Goal: Task Accomplishment & Management: Use online tool/utility

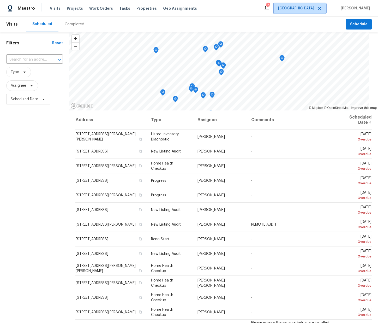
click at [311, 10] on span "[GEOGRAPHIC_DATA]" at bounding box center [296, 8] width 36 height 5
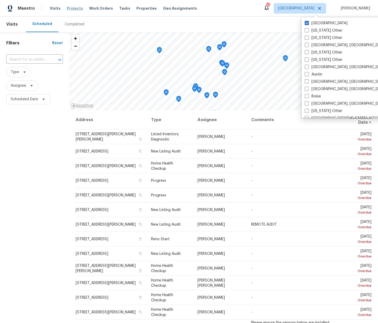
click at [69, 8] on span "Projects" at bounding box center [75, 8] width 16 height 5
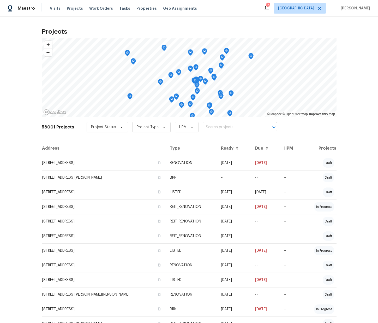
click at [212, 125] on input "text" at bounding box center [233, 127] width 60 height 8
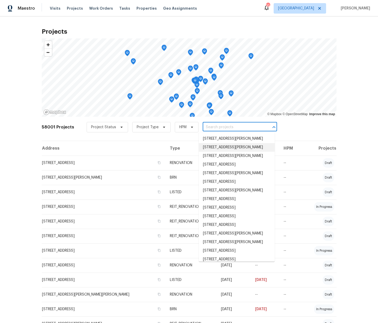
click at [356, 123] on div "Projects © Mapbox © OpenStreetMap Improve this map 58001 Projects Project Statu…" at bounding box center [189, 169] width 378 height 306
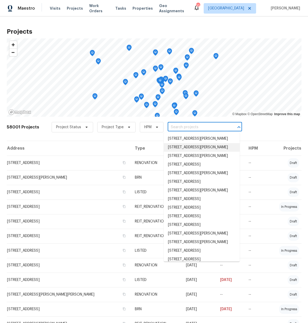
click at [209, 128] on input "text" at bounding box center [198, 127] width 60 height 8
paste input "201 Autumn Lake Way, McDonough, GA 30253"
type input "201 Autumn Lake Way, McDonough, GA 30253"
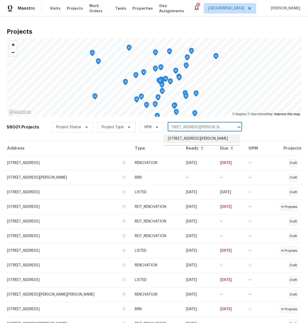
click at [202, 136] on li "201 Autumn Lake Way, McDonough, GA 30253" at bounding box center [202, 138] width 76 height 9
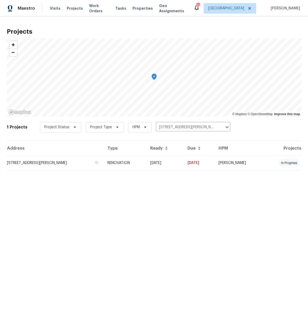
click at [103, 161] on td "201 Autumn Lake Way, McDonough, GA 30253" at bounding box center [55, 162] width 97 height 15
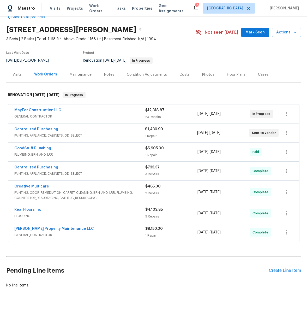
scroll to position [13, 0]
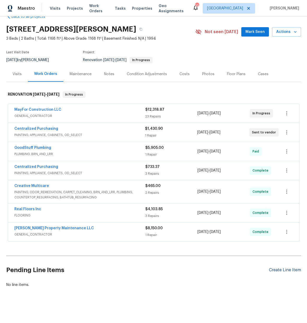
click at [274, 271] on div "Create Line Item" at bounding box center [285, 269] width 32 height 5
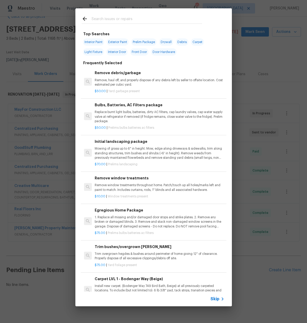
click at [111, 19] on input "text" at bounding box center [147, 20] width 111 height 8
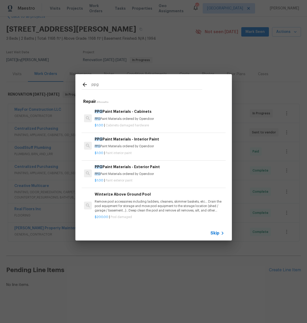
type input "ppg"
click at [83, 81] on icon at bounding box center [85, 84] width 6 height 6
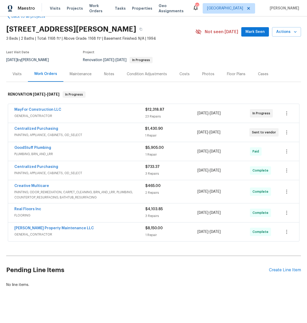
click at [285, 267] on div "Pending Line Items Create Line Item" at bounding box center [153, 270] width 295 height 24
click at [286, 269] on div "Create Line Item" at bounding box center [285, 269] width 32 height 5
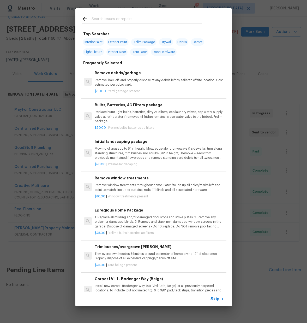
click at [117, 22] on input "text" at bounding box center [147, 20] width 111 height 8
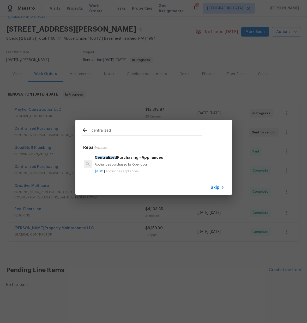
type input "centralized"
click at [85, 131] on icon at bounding box center [85, 130] width 6 height 6
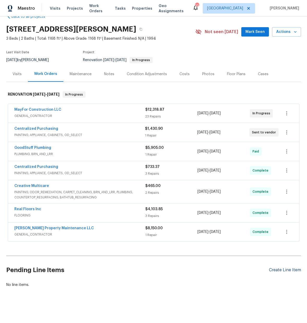
click at [280, 270] on div "Create Line Item" at bounding box center [285, 269] width 32 height 5
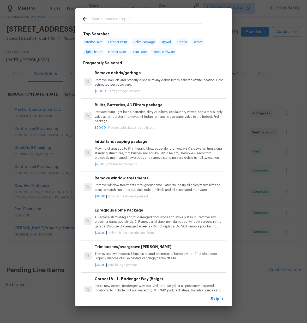
click at [124, 17] on input "text" at bounding box center [147, 20] width 111 height 8
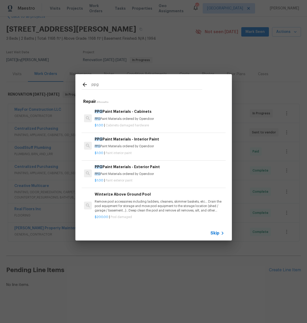
type input "ppg"
click at [123, 118] on p "PPG Paint Materials ordered by Opendoor" at bounding box center [159, 119] width 129 height 4
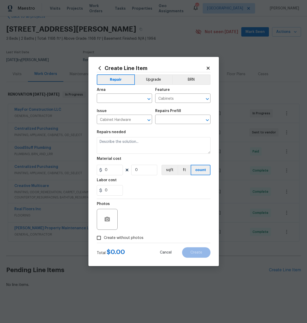
type input "PPG Paint Materials - Cabinets $1.00"
type textarea "PPG Paint Materials ordered by Opendoor"
type input "1"
click at [100, 67] on icon at bounding box center [99, 68] width 2 height 4
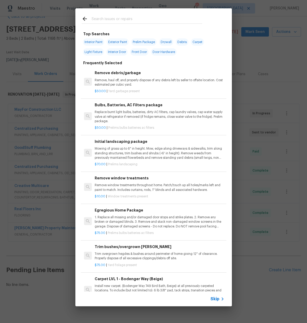
click at [124, 15] on div at bounding box center [141, 18] width 133 height 21
click at [125, 19] on input "text" at bounding box center [147, 20] width 111 height 8
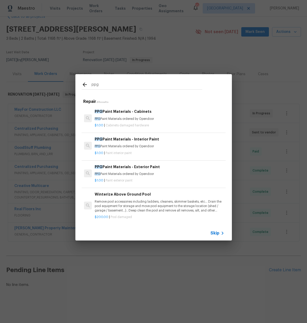
type input "ppg"
click at [123, 151] on div "$1.00 | Paint interior paint" at bounding box center [159, 152] width 129 height 7
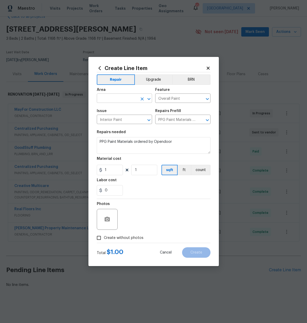
click at [121, 97] on input "text" at bounding box center [117, 99] width 41 height 8
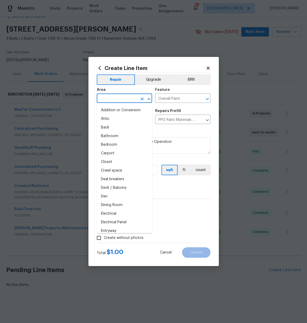
click at [121, 97] on input "text" at bounding box center [117, 99] width 41 height 8
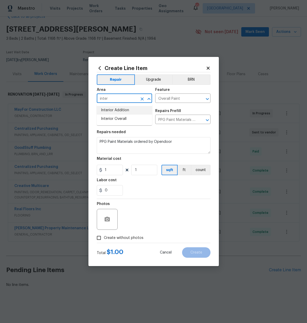
type input "inter"
click at [210, 132] on div "Repairs needed" at bounding box center [154, 133] width 114 height 7
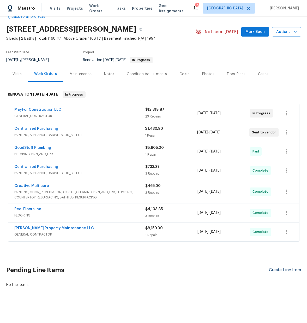
click at [287, 269] on div "Create Line Item" at bounding box center [285, 269] width 32 height 5
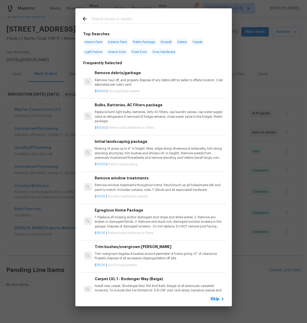
click at [143, 17] on input "text" at bounding box center [147, 20] width 111 height 8
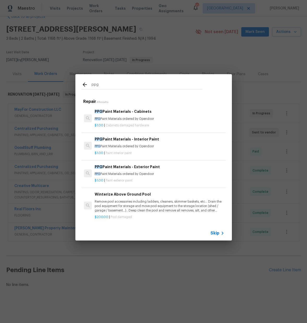
type input "ppg"
click at [144, 150] on div "$1.00 | Paint interior paint" at bounding box center [159, 152] width 129 height 7
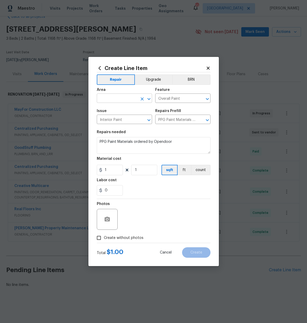
click at [128, 97] on input "text" at bounding box center [117, 99] width 41 height 8
type input "int"
click at [213, 144] on div "Create Line Item Repair Upgrade BRN Area ​ Feature Overall Paint ​ Issue Interi…" at bounding box center [153, 161] width 130 height 209
drag, startPoint x: 92, startPoint y: 165, endPoint x: 87, endPoint y: 165, distance: 5.2
click at [81, 165] on div "Create Line Item Repair Upgrade BRN Area ​ Feature Overall Paint ​ Issue Interi…" at bounding box center [153, 161] width 307 height 323
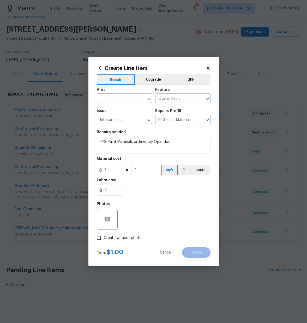
click at [142, 190] on div "0" at bounding box center [154, 190] width 114 height 10
drag, startPoint x: 94, startPoint y: 169, endPoint x: 84, endPoint y: 168, distance: 10.2
click at [83, 169] on div "Create Line Item Repair Upgrade BRN Area ​ Feature Overall Paint ​ Issue Interi…" at bounding box center [153, 161] width 307 height 323
click at [119, 171] on input "35" at bounding box center [110, 170] width 26 height 10
type input "345.17"
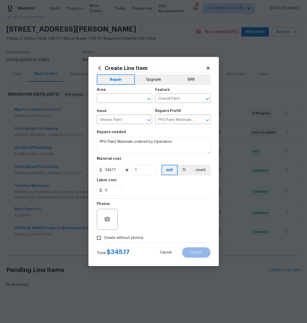
click at [132, 237] on span "Create without photos" at bounding box center [124, 237] width 40 height 5
click at [104, 237] on input "Create without photos" at bounding box center [99, 238] width 10 height 10
checkbox input "true"
click at [138, 217] on textarea at bounding box center [166, 219] width 89 height 21
type textarea "N/A"
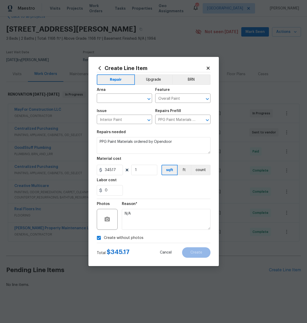
click at [154, 238] on div "Create without photos" at bounding box center [154, 238] width 114 height 10
click at [113, 101] on input "text" at bounding box center [117, 99] width 41 height 8
click at [132, 117] on li "Interior Overall" at bounding box center [124, 119] width 55 height 9
type input "Interior Overall"
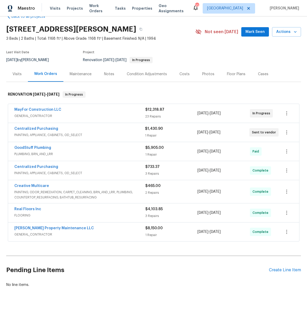
drag, startPoint x: 246, startPoint y: 79, endPoint x: 239, endPoint y: 82, distance: 7.6
click at [40, 128] on link "Centralized Purchasing" at bounding box center [36, 129] width 44 height 4
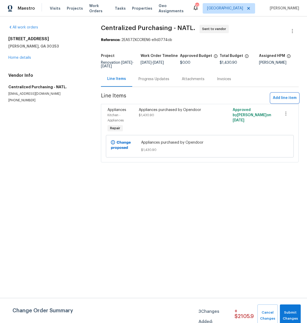
click at [283, 98] on span "Add line item" at bounding box center [285, 98] width 24 height 7
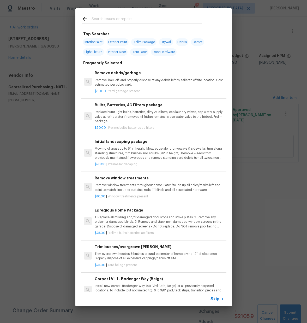
drag, startPoint x: 269, startPoint y: 89, endPoint x: 266, endPoint y: 69, distance: 20.1
click at [269, 88] on div "Top Searches Interior Paint Exterior Paint Prelim Package Drywall Debris Carpet…" at bounding box center [153, 157] width 307 height 314
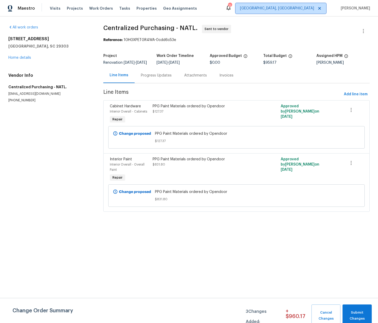
click at [301, 6] on span "[GEOGRAPHIC_DATA], [GEOGRAPHIC_DATA]" at bounding box center [277, 8] width 74 height 5
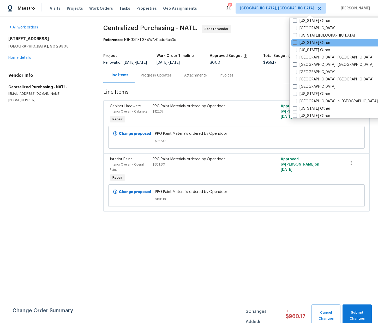
scroll to position [309, 0]
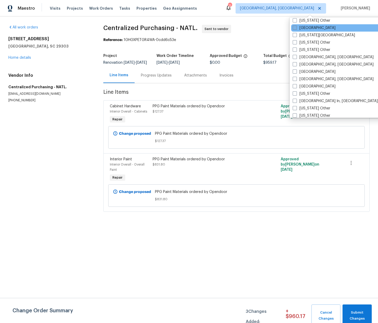
click at [300, 28] on label "[GEOGRAPHIC_DATA]" at bounding box center [314, 27] width 43 height 5
click at [296, 28] on input "[GEOGRAPHIC_DATA]" at bounding box center [294, 26] width 3 height 3
checkbox input "true"
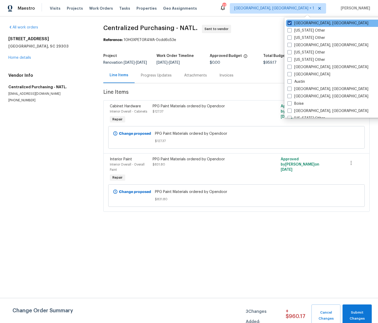
click at [298, 21] on label "[GEOGRAPHIC_DATA], [GEOGRAPHIC_DATA]" at bounding box center [327, 23] width 81 height 5
click at [291, 21] on input "[GEOGRAPHIC_DATA], [GEOGRAPHIC_DATA]" at bounding box center [288, 22] width 3 height 3
checkbox input "false"
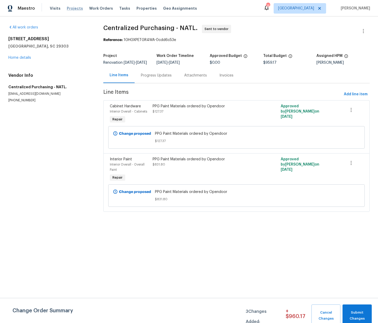
click at [71, 9] on span "Projects" at bounding box center [75, 8] width 16 height 5
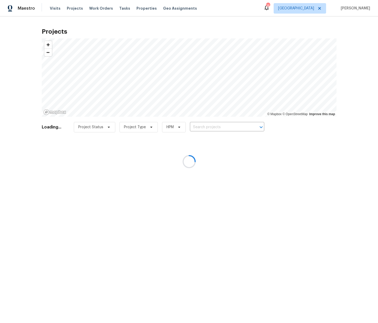
click at [229, 124] on div at bounding box center [189, 161] width 378 height 323
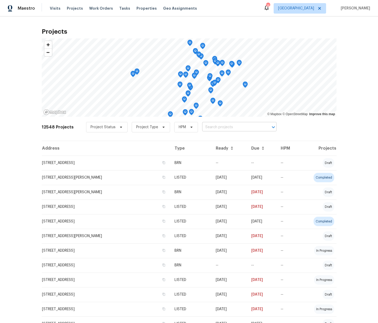
click at [228, 129] on input "text" at bounding box center [232, 127] width 60 height 8
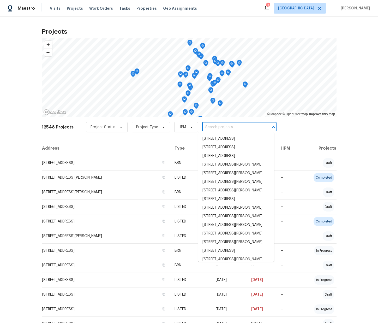
paste input "[STREET_ADDRESS][PERSON_NAME]"
type input "[STREET_ADDRESS][PERSON_NAME]"
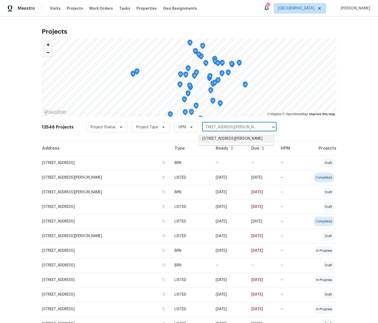
click at [218, 137] on li "[STREET_ADDRESS][PERSON_NAME]" at bounding box center [236, 138] width 76 height 9
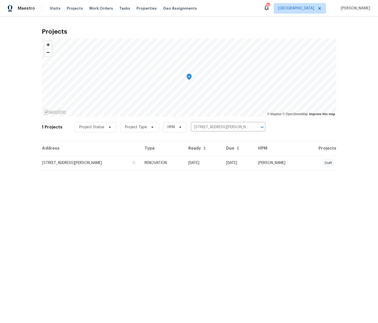
click at [107, 161] on td "[STREET_ADDRESS][PERSON_NAME]" at bounding box center [91, 162] width 99 height 15
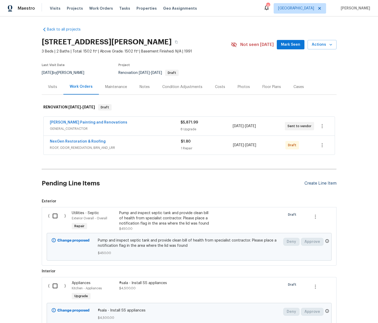
click at [308, 183] on div "Create Line Item" at bounding box center [320, 183] width 32 height 5
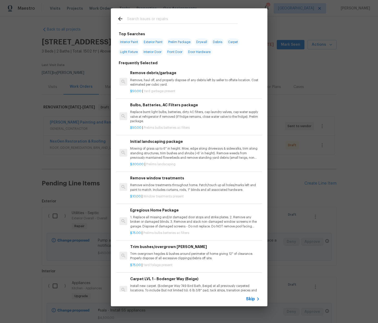
click at [173, 19] on input "text" at bounding box center [182, 20] width 111 height 8
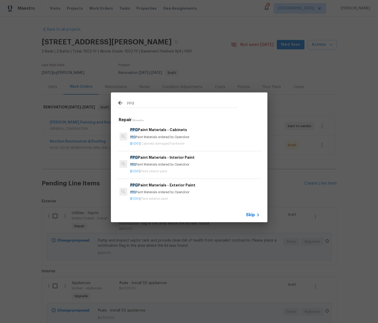
type input "ppg"
click at [164, 138] on p "PPG Paint Materials ordered by Opendoor" at bounding box center [194, 137] width 129 height 4
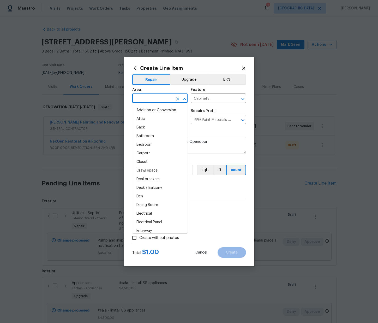
click at [158, 98] on input "text" at bounding box center [152, 99] width 41 height 8
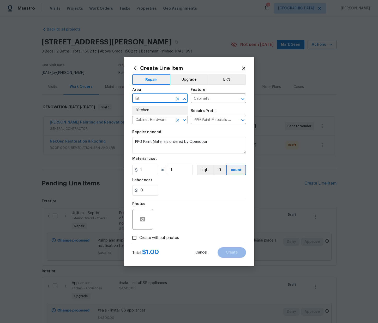
drag, startPoint x: 148, startPoint y: 110, endPoint x: 147, endPoint y: 122, distance: 12.8
click at [148, 110] on li "Kitchen" at bounding box center [159, 110] width 55 height 9
type input "Kitchen"
click at [129, 170] on div "Create Line Item Repair Upgrade BRN Area Kitchen ​ Feature Cabinets ​ Issue Cab…" at bounding box center [189, 161] width 130 height 209
paste input "27.37"
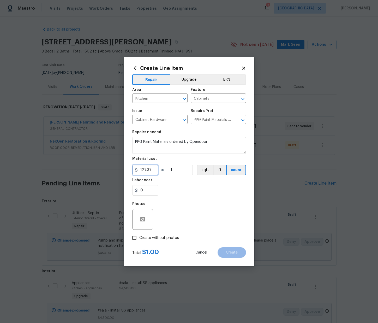
type input "127.37"
drag, startPoint x: 162, startPoint y: 237, endPoint x: 164, endPoint y: 233, distance: 3.9
click at [162, 236] on span "Create without photos" at bounding box center [159, 237] width 40 height 5
click at [139, 236] on input "Create without photos" at bounding box center [134, 238] width 10 height 10
checkbox input "true"
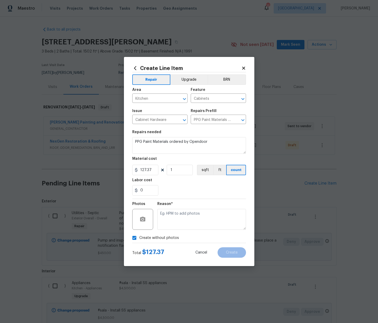
click at [169, 223] on textarea at bounding box center [201, 219] width 89 height 21
type textarea "N/A"
drag, startPoint x: 235, startPoint y: 254, endPoint x: 239, endPoint y: 254, distance: 4.2
click at [235, 254] on button "Create" at bounding box center [232, 252] width 28 height 10
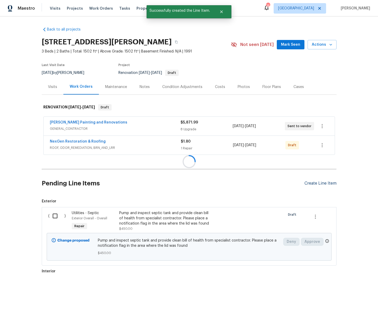
click at [321, 184] on div "Create Line Item" at bounding box center [320, 183] width 32 height 5
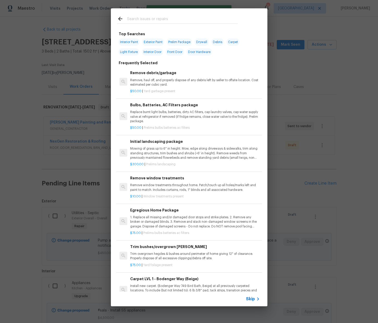
click at [173, 16] on input "text" at bounding box center [182, 20] width 111 height 8
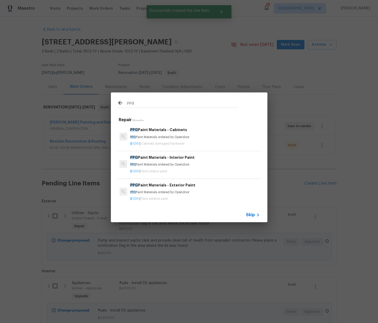
type input "ppg"
click at [170, 170] on p "$1.00 | Paint interior paint" at bounding box center [194, 171] width 129 height 4
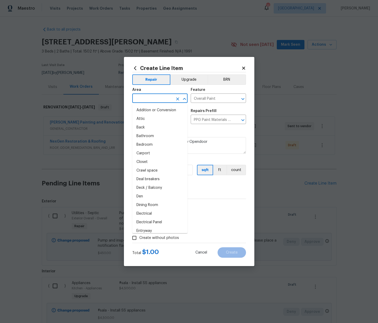
click at [164, 100] on input "text" at bounding box center [152, 99] width 41 height 8
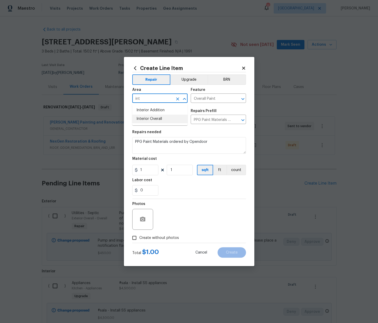
click at [167, 117] on li "Interior Overall" at bounding box center [159, 119] width 55 height 9
type input "Interior Overall"
click at [90, 166] on div "Create Line Item Repair Upgrade BRN Area Interior Overall ​ Feature Overall Pai…" at bounding box center [189, 161] width 378 height 323
paste input "960.32"
type input "960.32"
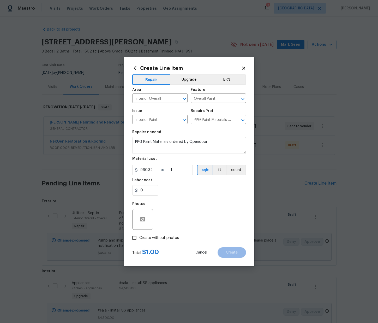
drag, startPoint x: 196, startPoint y: 196, endPoint x: 185, endPoint y: 203, distance: 13.2
click at [196, 196] on section "Repairs needed PPG Paint Materials ordered by Opendoor Material cost 960.32 1 s…" at bounding box center [189, 162] width 114 height 71
click at [161, 236] on span "Create without photos" at bounding box center [159, 237] width 40 height 5
click at [139, 236] on input "Create without photos" at bounding box center [134, 238] width 10 height 10
checkbox input "true"
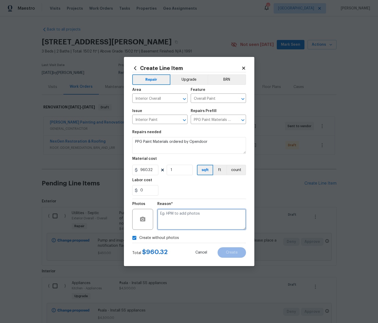
click at [173, 217] on textarea at bounding box center [201, 219] width 89 height 21
type textarea "N/A"
click at [243, 254] on button "Create" at bounding box center [232, 252] width 28 height 10
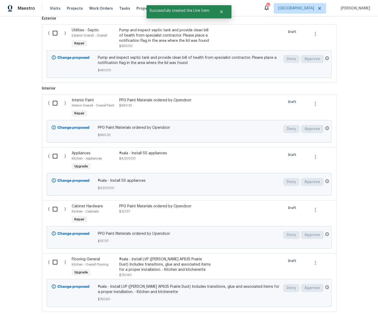
scroll to position [207, 0]
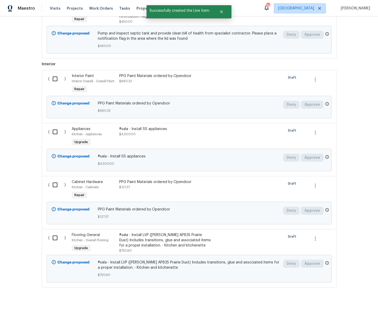
click at [55, 182] on input "checkbox" at bounding box center [57, 184] width 15 height 11
checkbox input "true"
click at [53, 78] on input "checkbox" at bounding box center [57, 78] width 15 height 11
checkbox input "true"
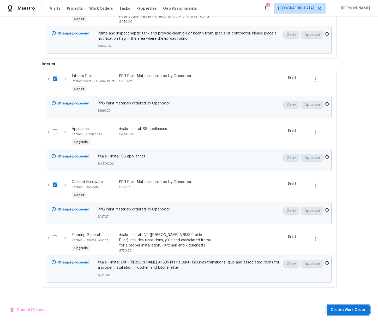
click at [358, 308] on span "Create Work Order" at bounding box center [348, 310] width 35 height 7
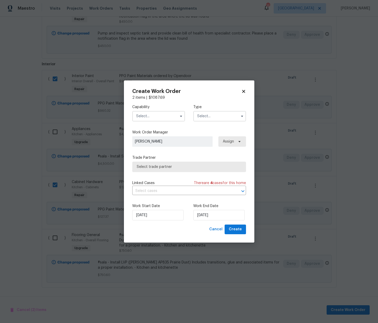
click at [163, 116] on input "text" at bounding box center [158, 116] width 53 height 10
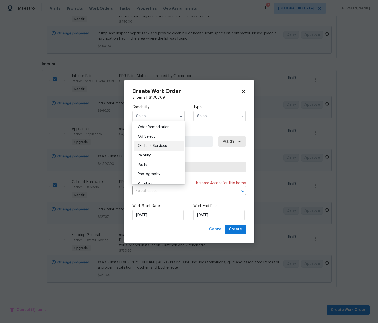
scroll to position [413, 0]
drag, startPoint x: 162, startPoint y: 149, endPoint x: 176, endPoint y: 143, distance: 15.9
click at [162, 149] on div "Painting" at bounding box center [159, 152] width 50 height 9
type input "Painting"
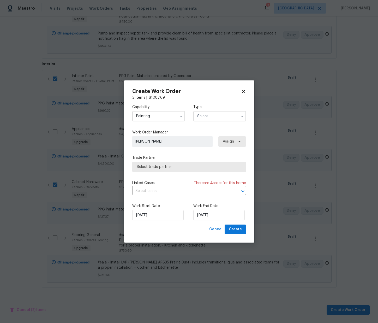
click at [227, 115] on input "text" at bounding box center [219, 116] width 53 height 10
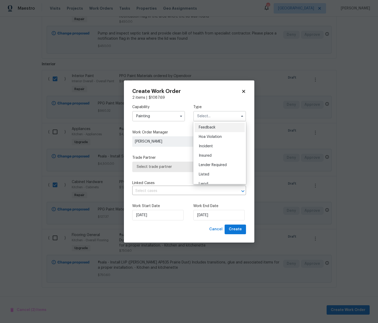
scroll to position [62, 0]
click at [219, 148] on div "Renovation" at bounding box center [220, 149] width 50 height 9
type input "Renovation"
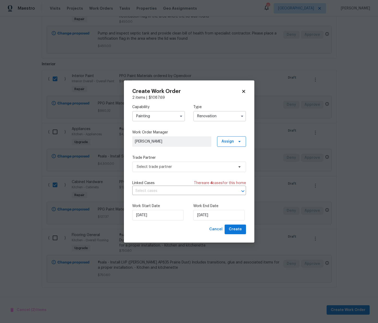
click at [229, 134] on label "Work Order Manager" at bounding box center [189, 132] width 114 height 5
click at [228, 142] on span "Assign" at bounding box center [227, 141] width 13 height 5
click at [227, 164] on div "Assign to me" at bounding box center [232, 163] width 23 height 5
click at [191, 166] on span "Select trade partner" at bounding box center [185, 166] width 97 height 5
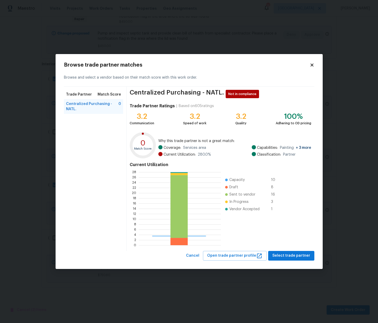
scroll to position [73, 82]
click at [287, 258] on span "Select trade partner" at bounding box center [291, 255] width 38 height 7
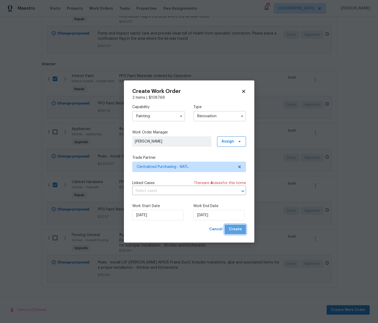
click at [242, 229] on button "Create" at bounding box center [235, 229] width 21 height 10
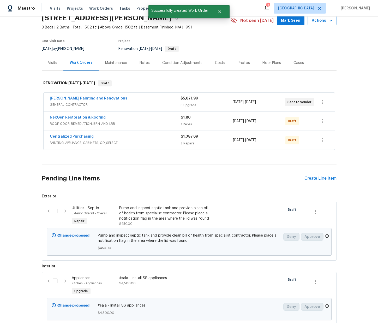
scroll to position [0, 0]
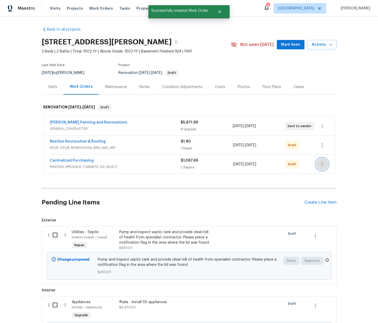
click at [321, 162] on icon "button" at bounding box center [322, 164] width 6 height 6
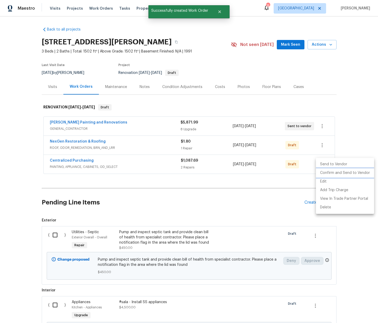
drag, startPoint x: 325, startPoint y: 171, endPoint x: 313, endPoint y: 171, distance: 11.7
click at [325, 171] on li "Confirm and Send to Vendor" at bounding box center [345, 173] width 58 height 9
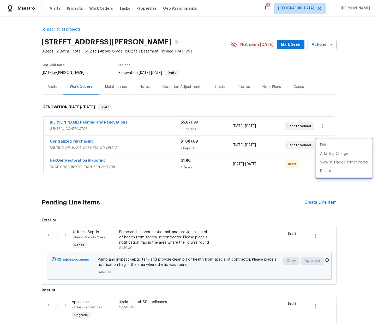
click at [89, 138] on div at bounding box center [189, 161] width 378 height 323
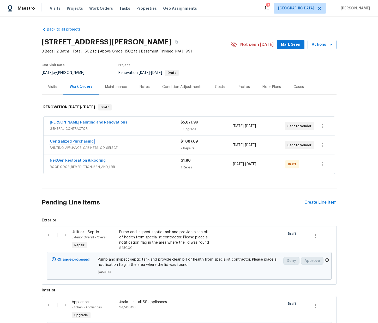
click at [74, 140] on link "Centralized Purchasing" at bounding box center [72, 142] width 44 height 4
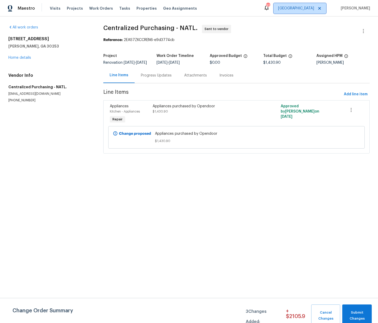
click at [315, 3] on span "[GEOGRAPHIC_DATA]" at bounding box center [300, 8] width 52 height 10
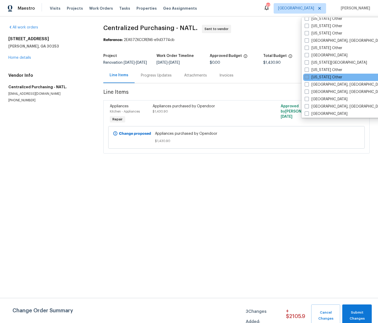
scroll to position [288, 0]
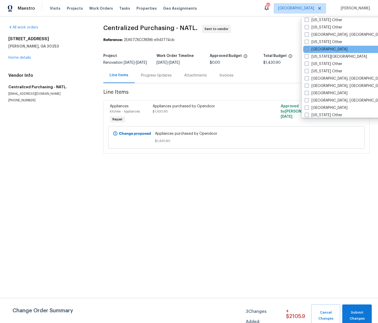
drag, startPoint x: 325, startPoint y: 49, endPoint x: 322, endPoint y: 48, distance: 3.6
click at [325, 49] on label "[GEOGRAPHIC_DATA]" at bounding box center [326, 49] width 43 height 5
click at [308, 49] on input "[GEOGRAPHIC_DATA]" at bounding box center [306, 48] width 3 height 3
checkbox input "true"
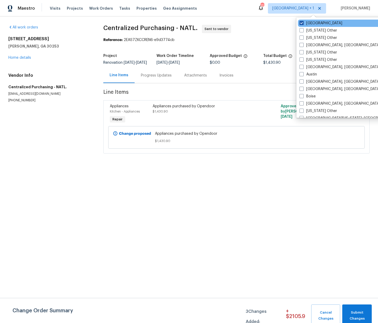
click at [310, 21] on label "[GEOGRAPHIC_DATA]" at bounding box center [320, 23] width 43 height 5
click at [303, 21] on input "[GEOGRAPHIC_DATA]" at bounding box center [300, 22] width 3 height 3
checkbox input "false"
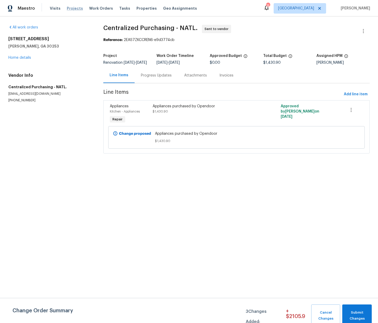
click at [70, 6] on span "Projects" at bounding box center [75, 8] width 16 height 5
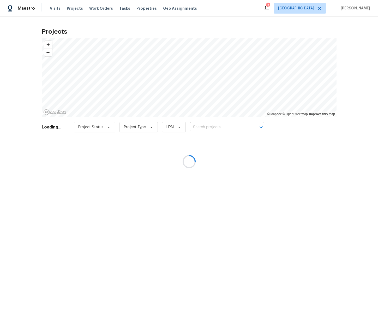
click at [225, 127] on div at bounding box center [189, 161] width 378 height 323
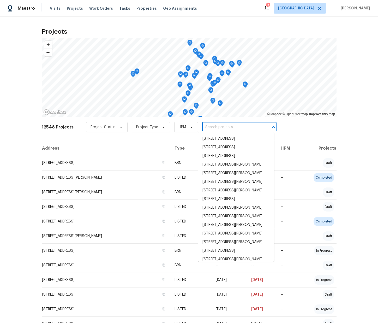
click at [225, 127] on input "text" at bounding box center [232, 127] width 60 height 8
paste input "[STREET_ADDRESS][PERSON_NAME]"
type input "[STREET_ADDRESS][PERSON_NAME]"
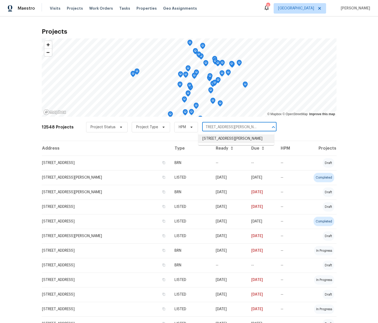
click at [223, 137] on li "[STREET_ADDRESS][PERSON_NAME]" at bounding box center [236, 138] width 76 height 9
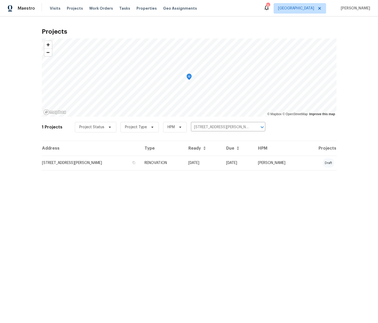
click at [91, 163] on td "[STREET_ADDRESS][PERSON_NAME]" at bounding box center [91, 162] width 99 height 15
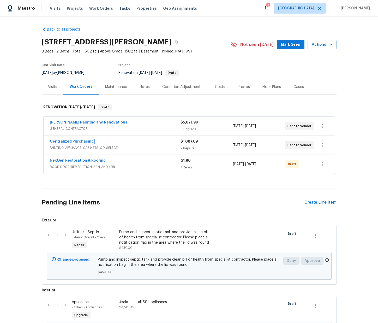
click at [76, 141] on link "Centralized Purchasing" at bounding box center [72, 142] width 44 height 4
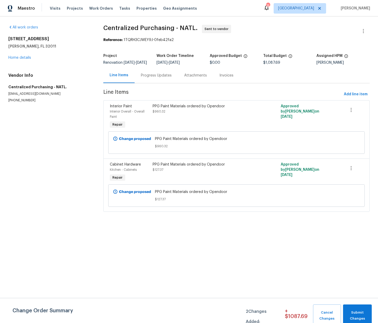
click at [37, 46] on h5 "[PERSON_NAME], FL 32011" at bounding box center [49, 46] width 82 height 5
copy h5 "32011"
